Goal: Transaction & Acquisition: Obtain resource

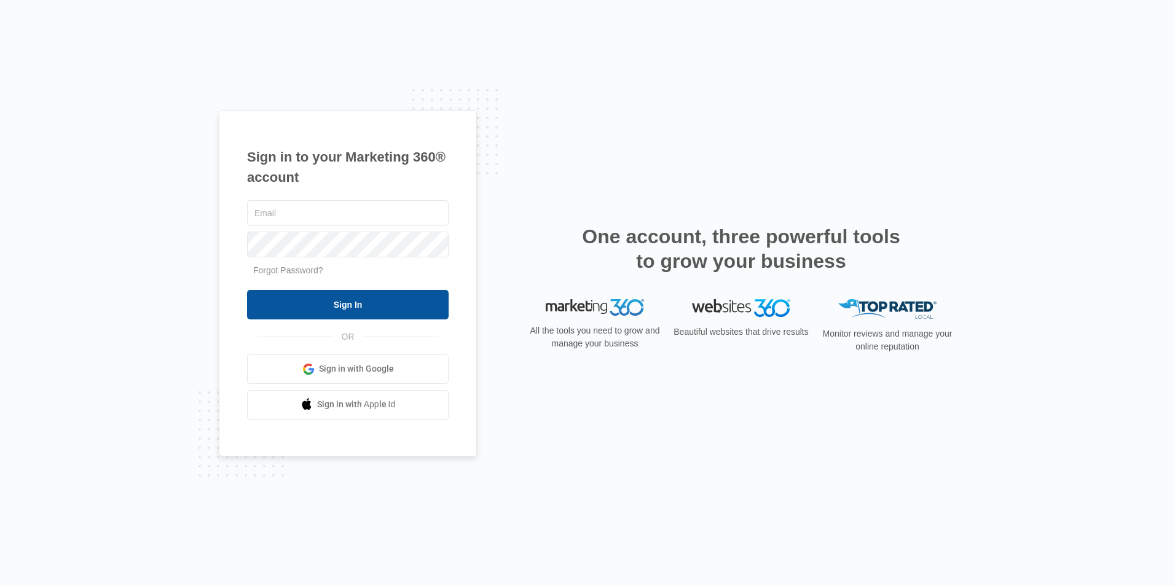
type input "[EMAIL_ADDRESS][PERSON_NAME][DOMAIN_NAME]"
click at [364, 309] on input "Sign In" at bounding box center [348, 304] width 202 height 29
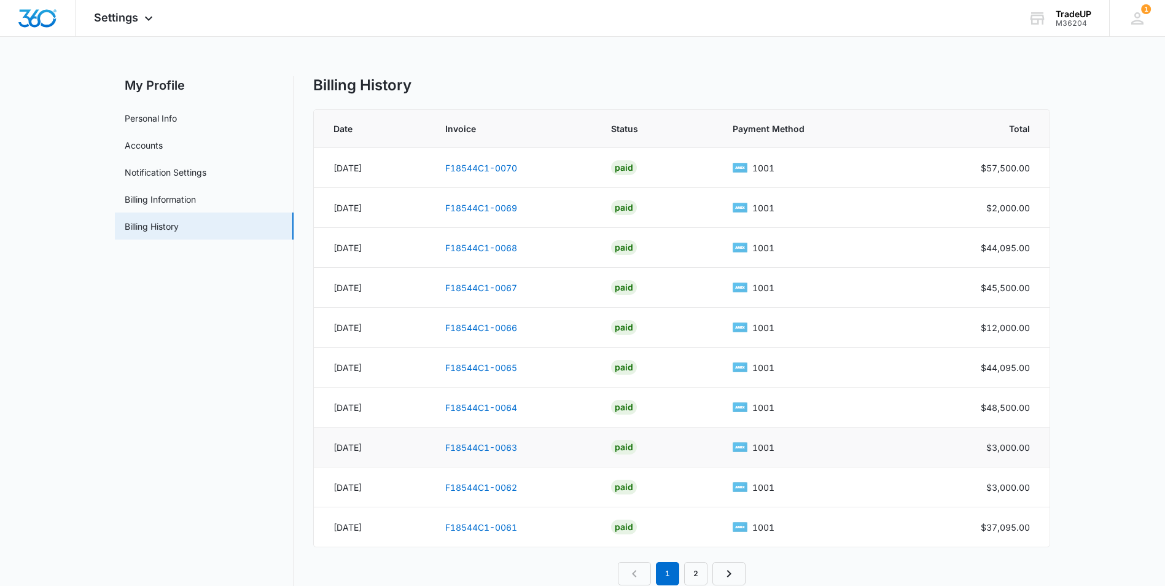
scroll to position [29, 0]
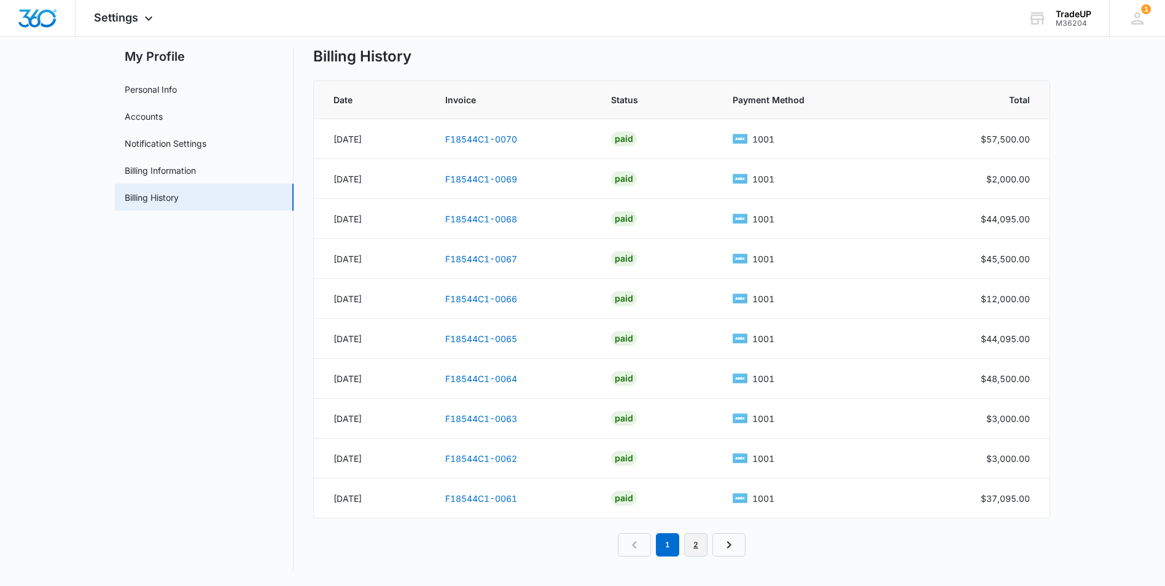
click at [698, 547] on link "2" at bounding box center [695, 544] width 23 height 23
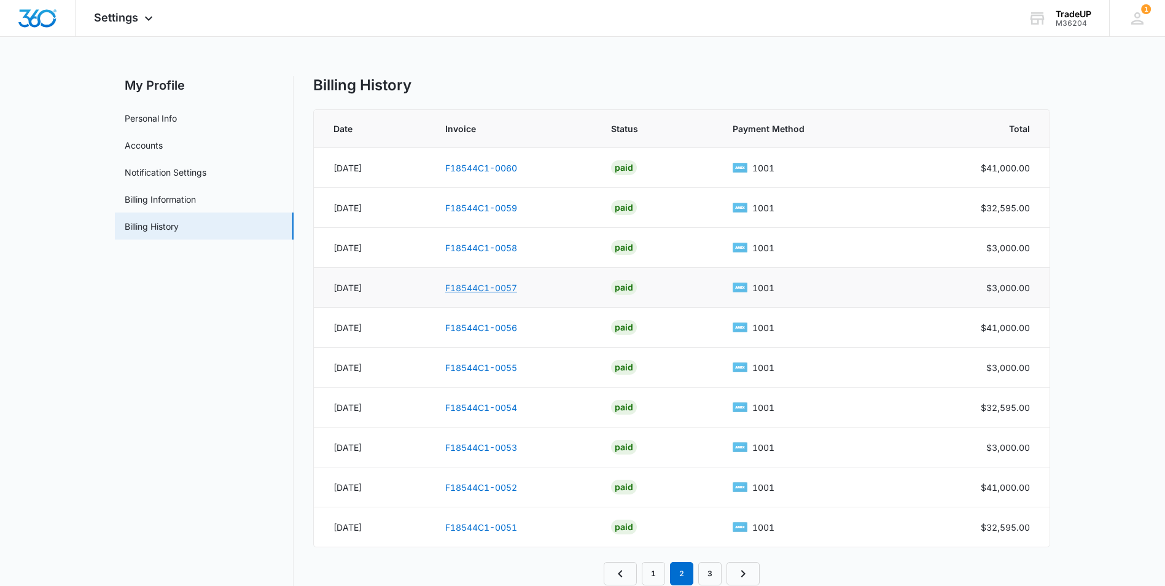
click at [478, 289] on link "F18544C1-0057" at bounding box center [481, 288] width 72 height 10
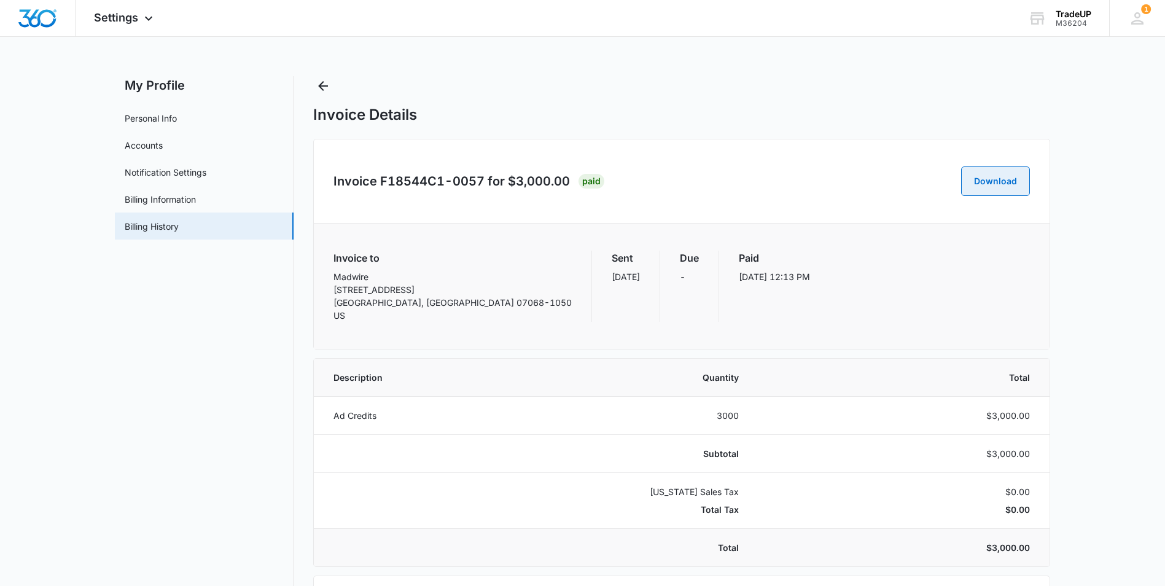
click at [1005, 189] on button "Download" at bounding box center [996, 180] width 69 height 29
click at [323, 90] on icon "Back" at bounding box center [323, 86] width 10 height 10
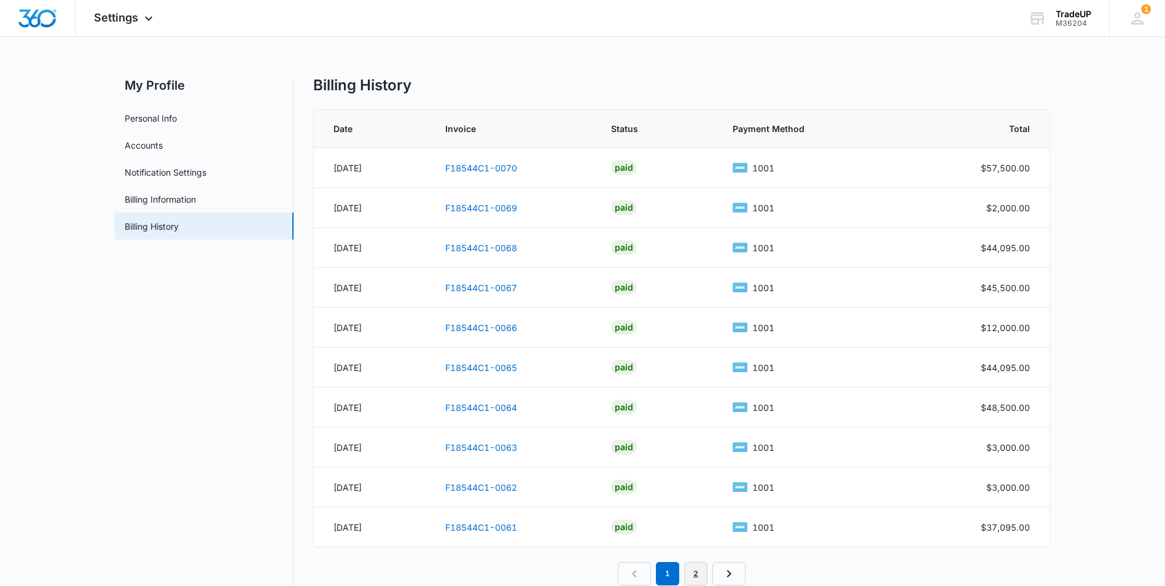
click at [689, 577] on link "2" at bounding box center [695, 573] width 23 height 23
click at [501, 248] on link "F18544C1-0058" at bounding box center [481, 248] width 72 height 10
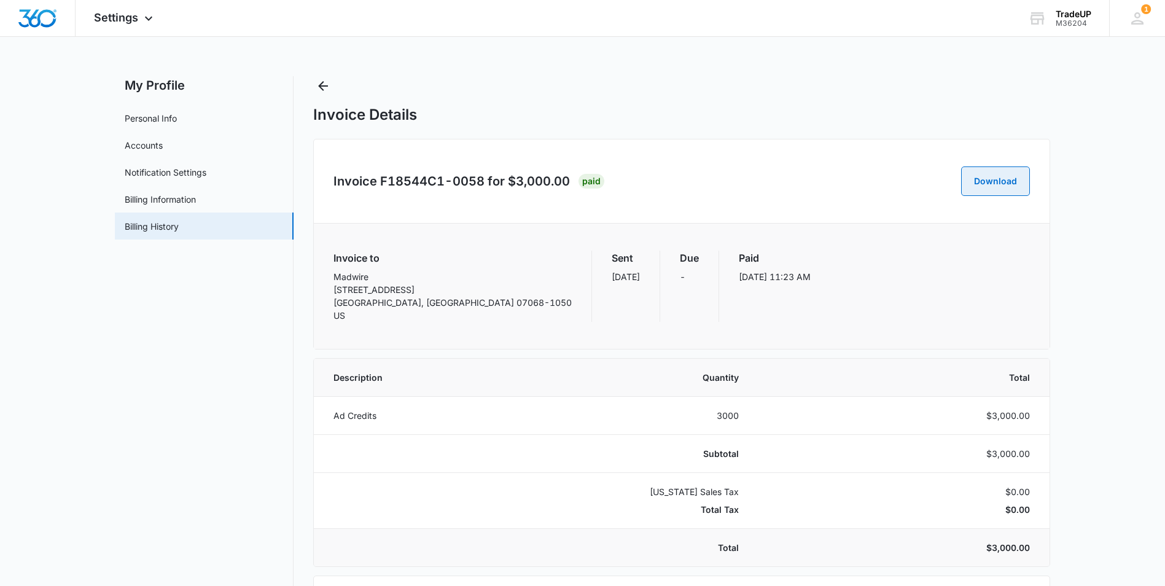
click at [1015, 182] on button "Download" at bounding box center [996, 180] width 69 height 29
